Goal: Task Accomplishment & Management: Manage account settings

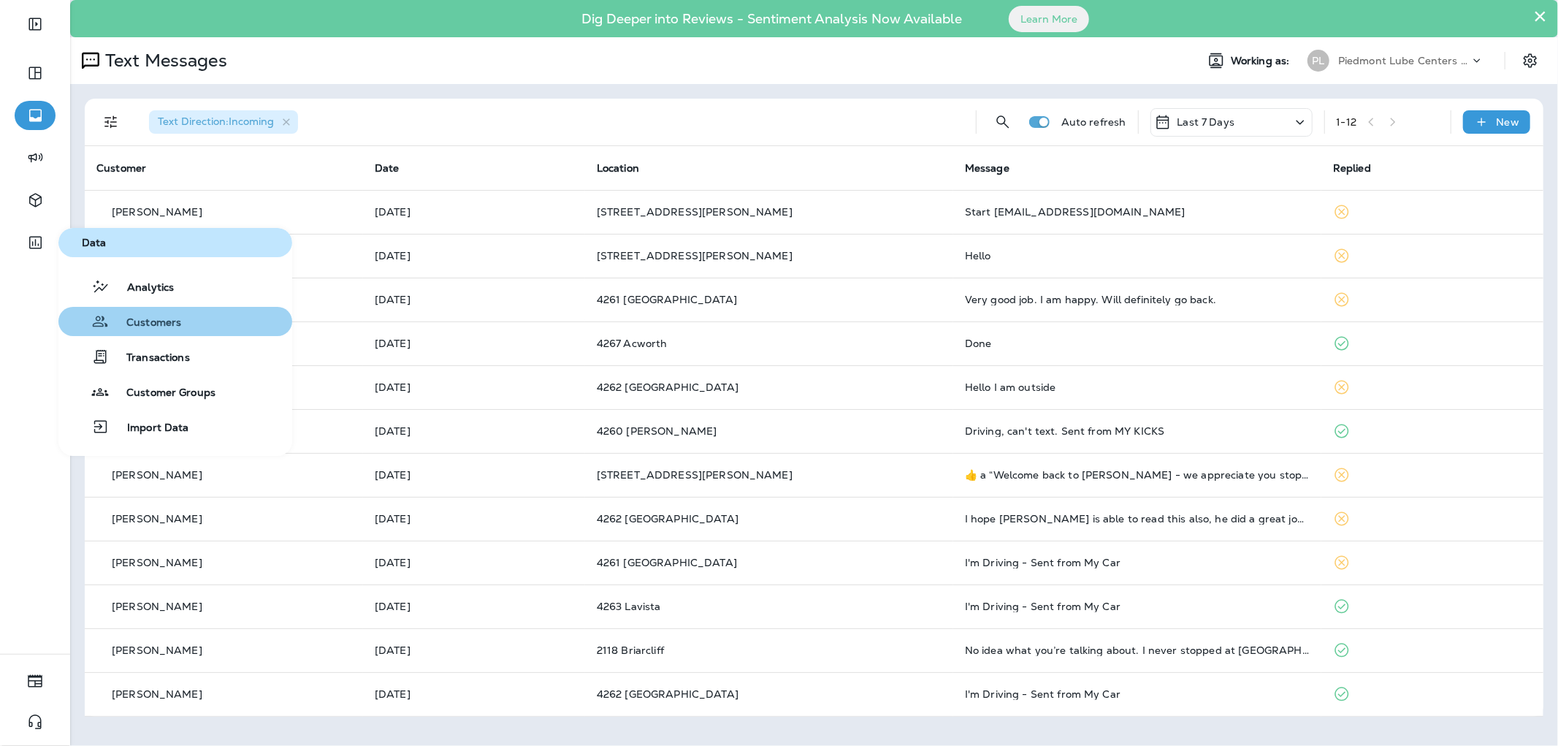
click at [136, 316] on span "Customers" at bounding box center [145, 323] width 72 height 14
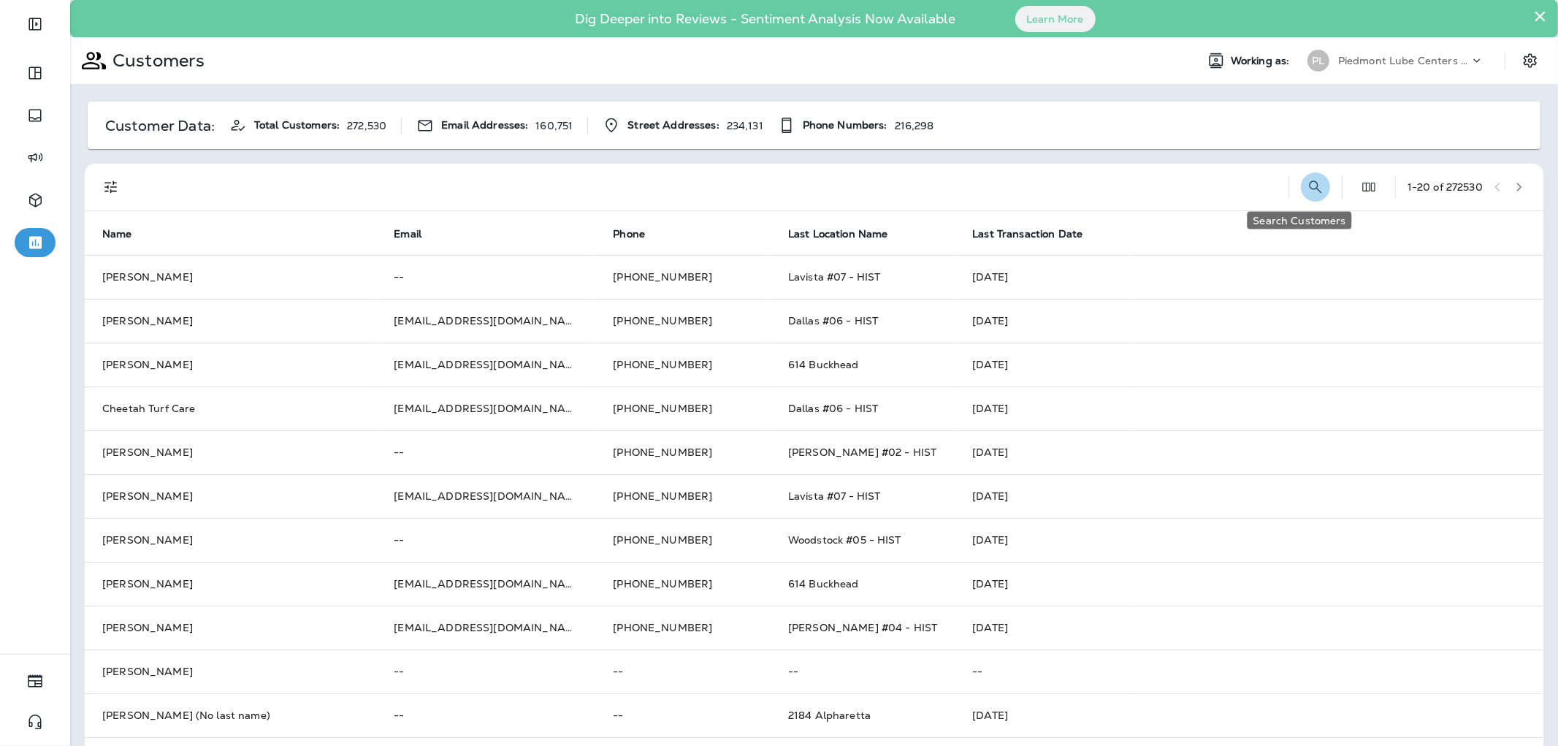
click at [1309, 188] on icon "Search Customers" at bounding box center [1315, 186] width 12 height 12
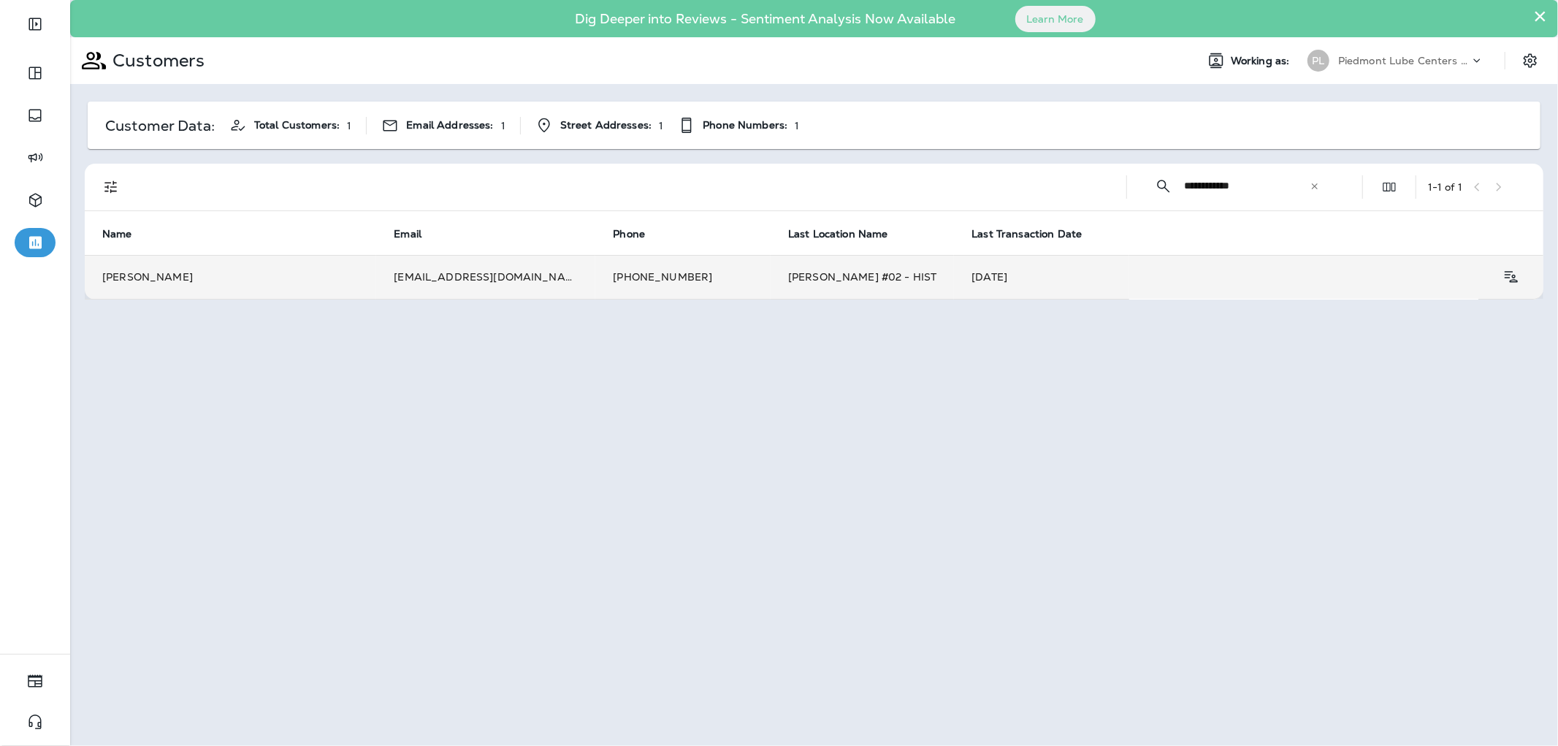
type input "**********"
click at [954, 276] on td "[DATE]" at bounding box center [1041, 277] width 175 height 44
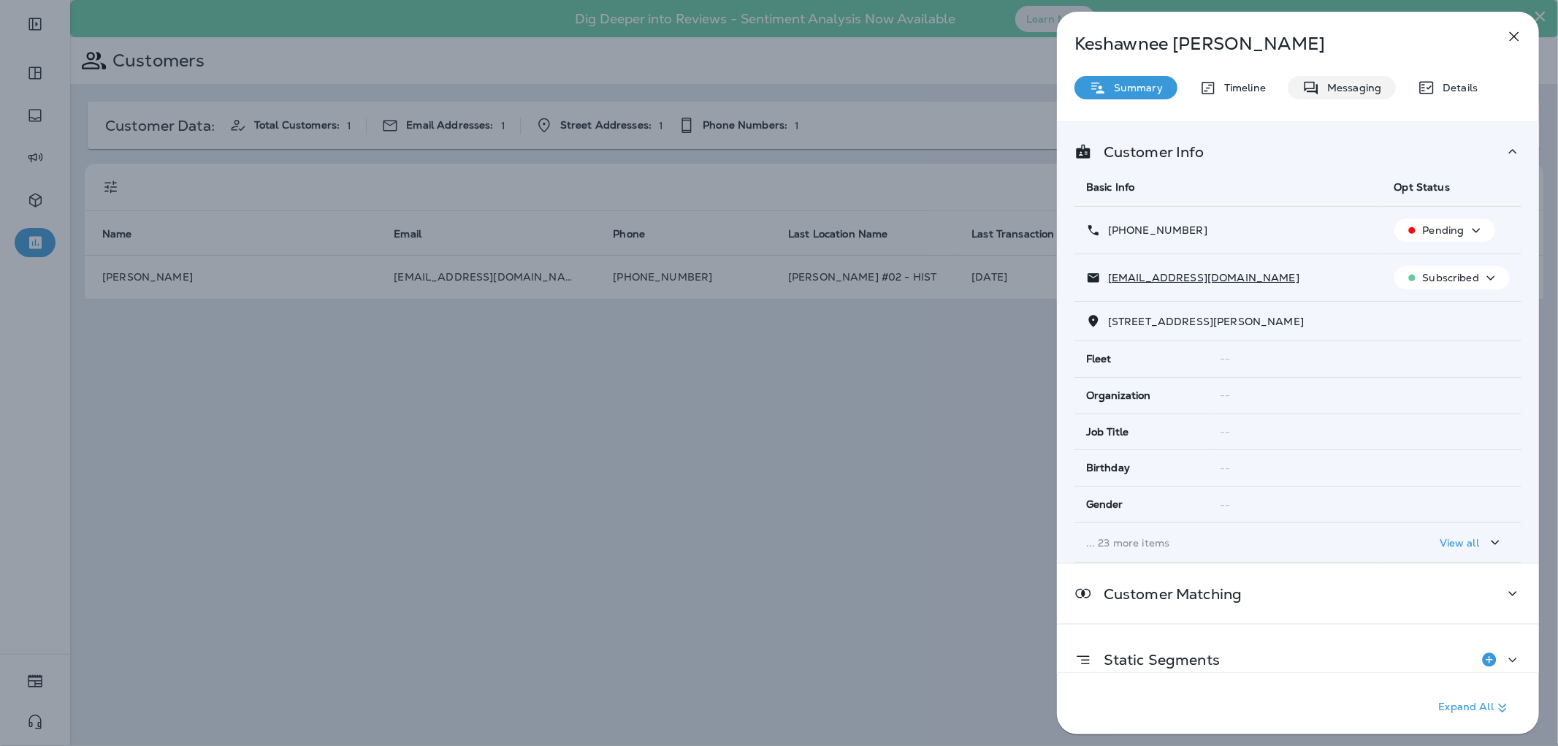
click at [1342, 82] on p "Messaging" at bounding box center [1350, 88] width 61 height 12
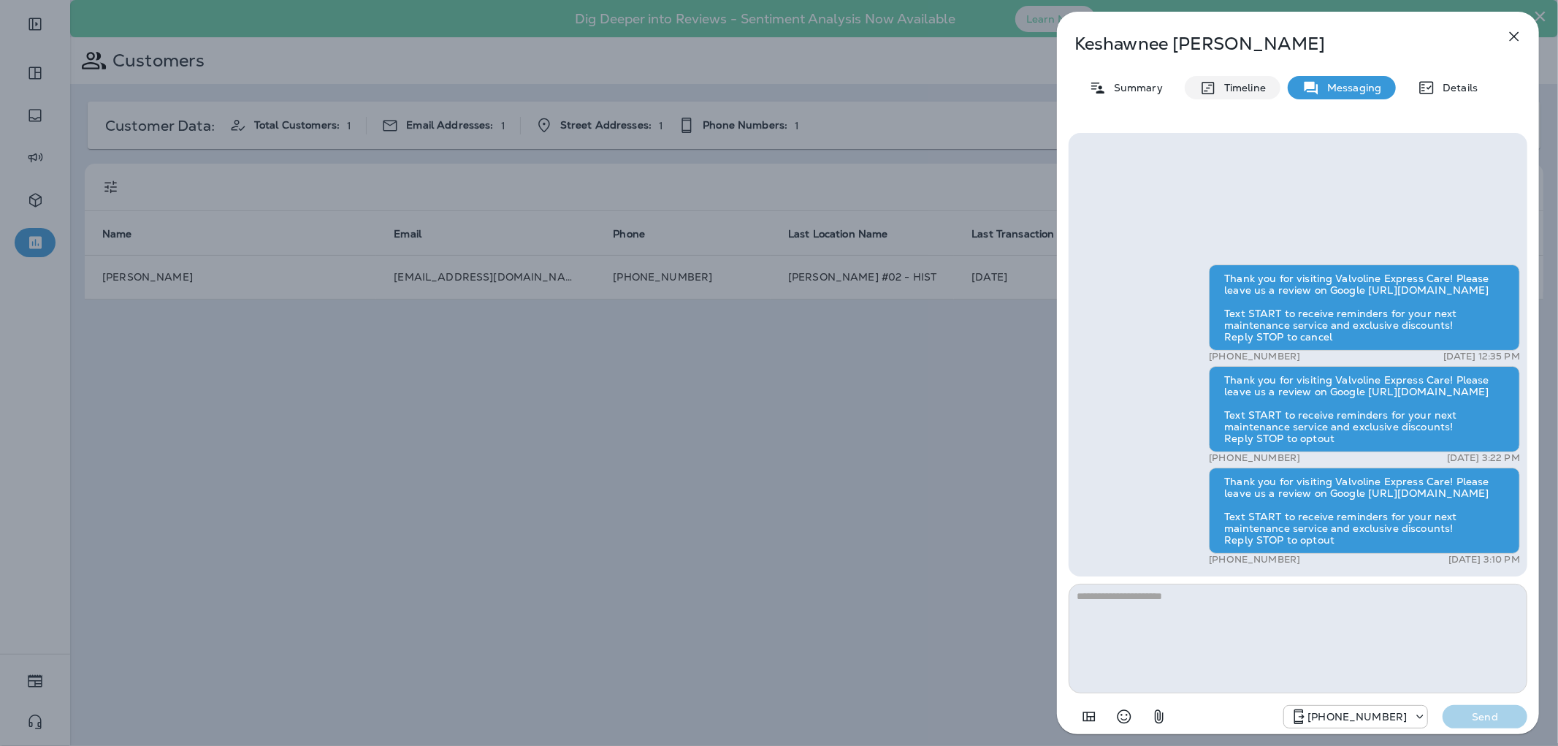
click at [1250, 95] on div "Timeline" at bounding box center [1233, 87] width 96 height 23
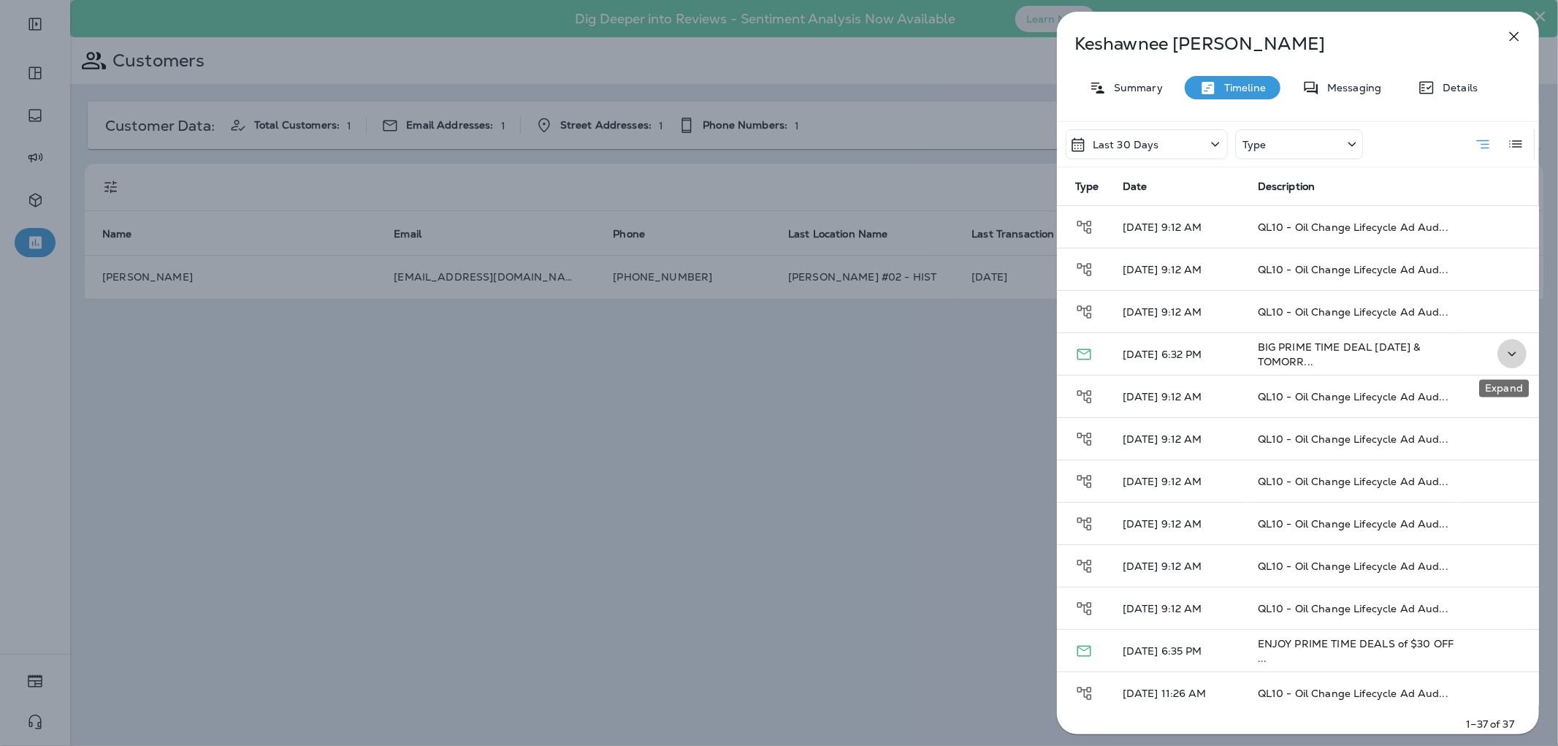
click at [1503, 349] on icon "Expand" at bounding box center [1512, 354] width 18 height 18
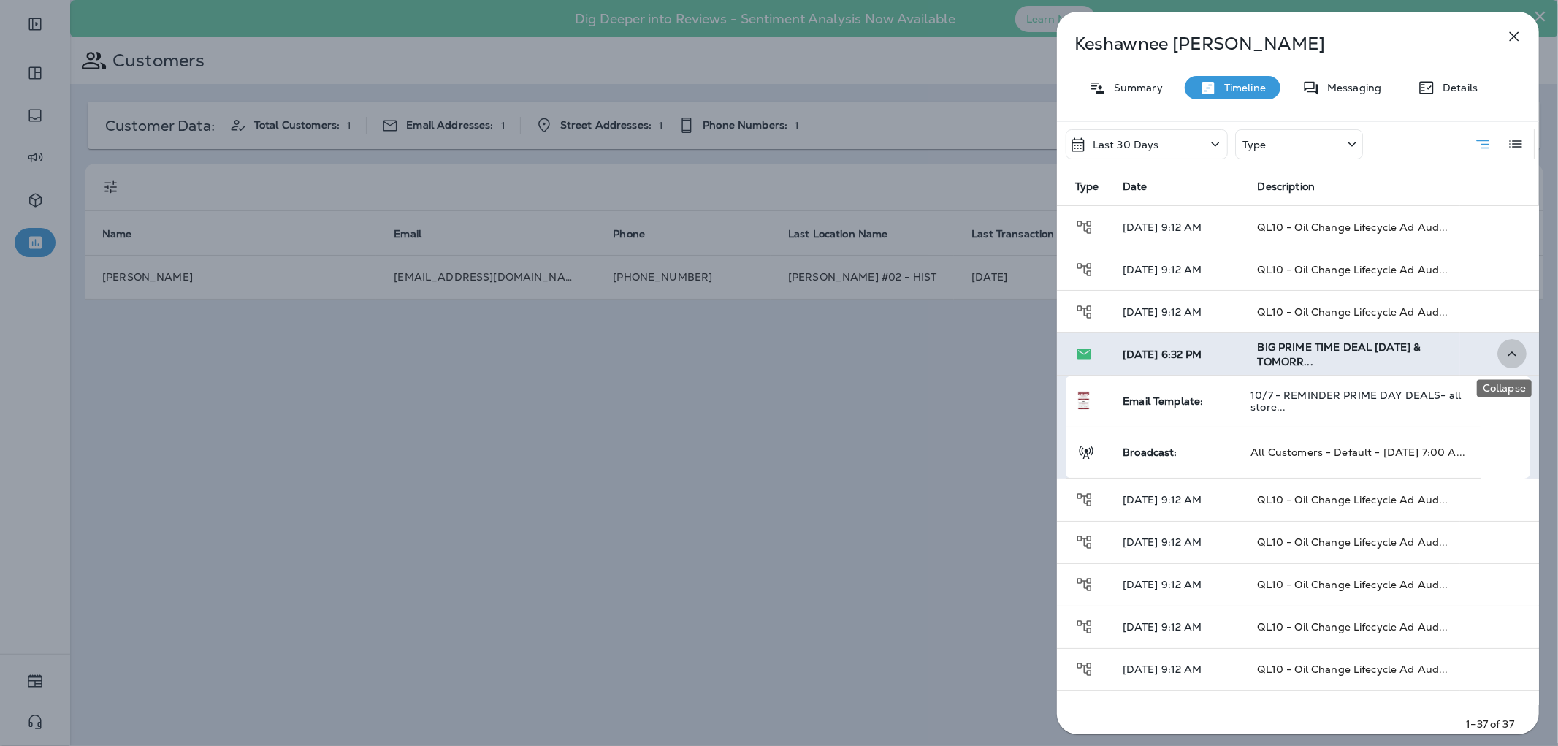
click at [1503, 349] on icon "Collapse" at bounding box center [1512, 354] width 18 height 18
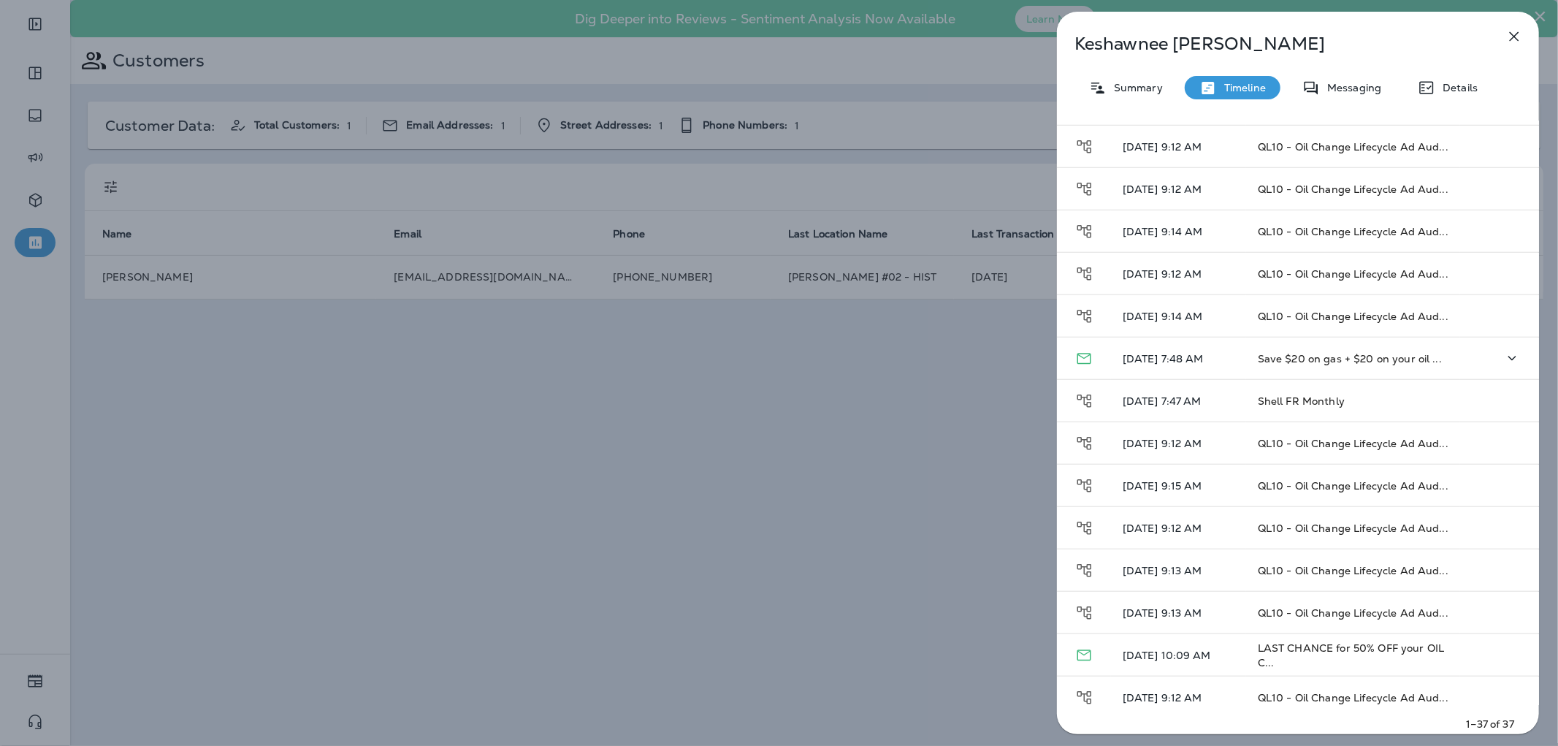
scroll to position [1069, 0]
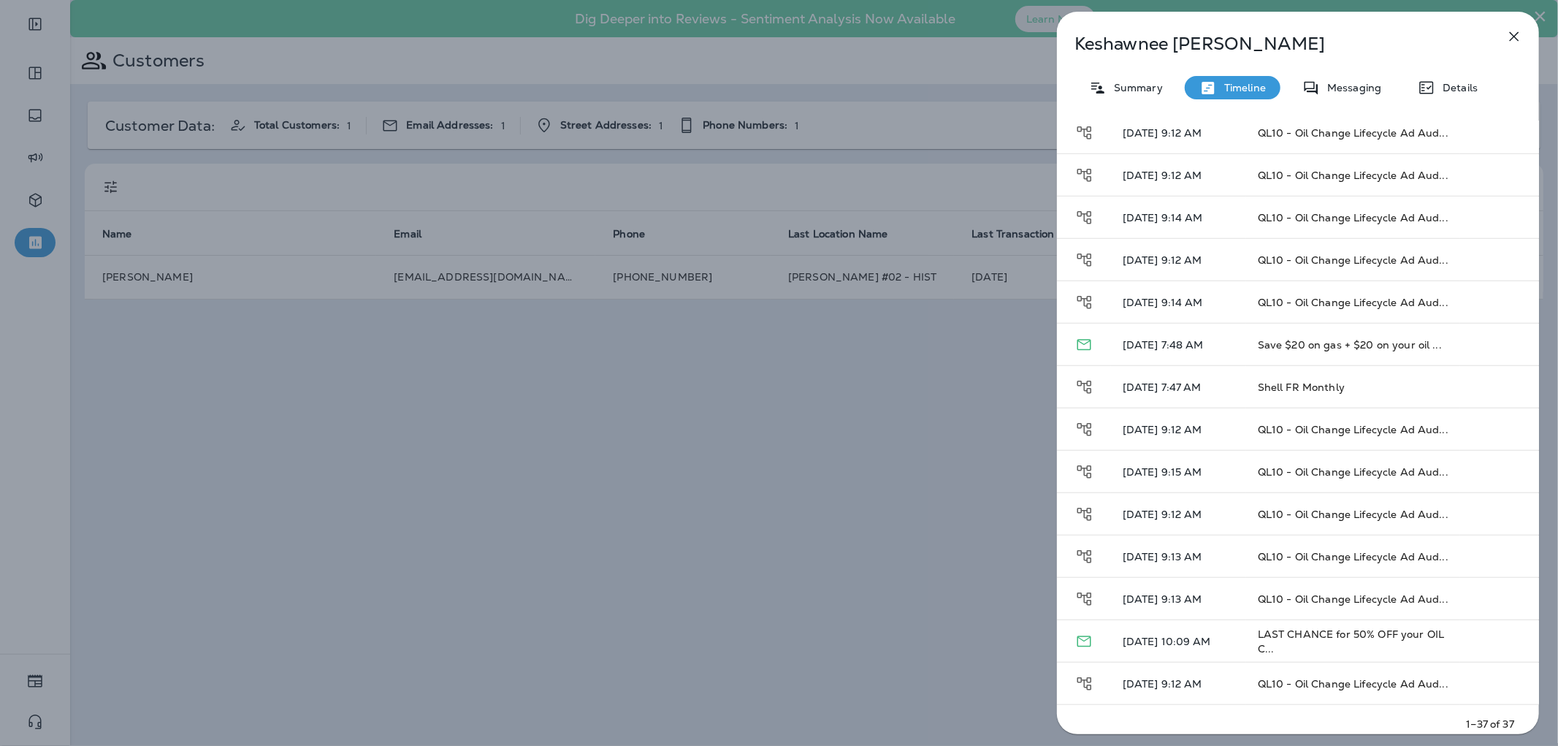
click at [612, 399] on div "Keshawnee [PERSON_NAME] Summary Timeline Messaging Details Last 30 Days Type Ty…" at bounding box center [779, 373] width 1558 height 746
